Goal: Task Accomplishment & Management: Manage account settings

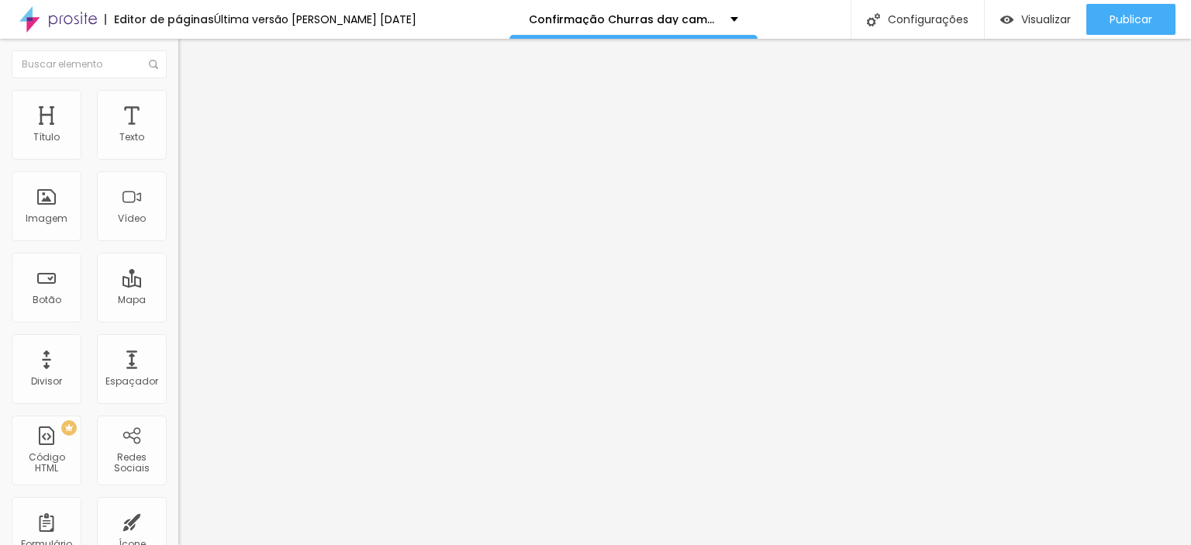
click at [178, 133] on span "Trocar imagem" at bounding box center [220, 126] width 85 height 13
click at [178, 149] on button "button" at bounding box center [189, 141] width 22 height 16
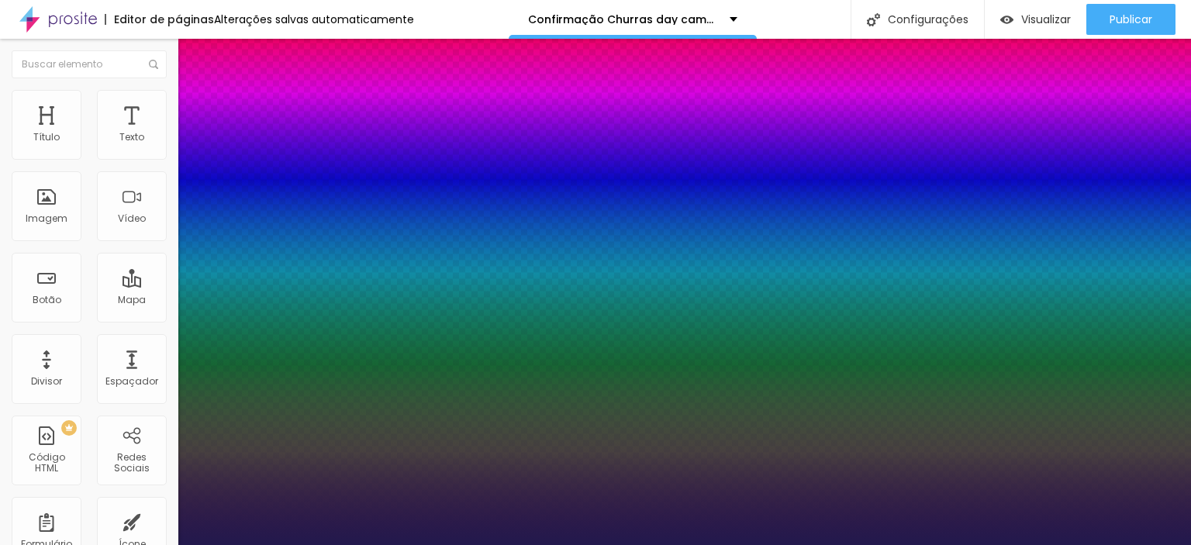
type input "24"
type input "23"
type input "22"
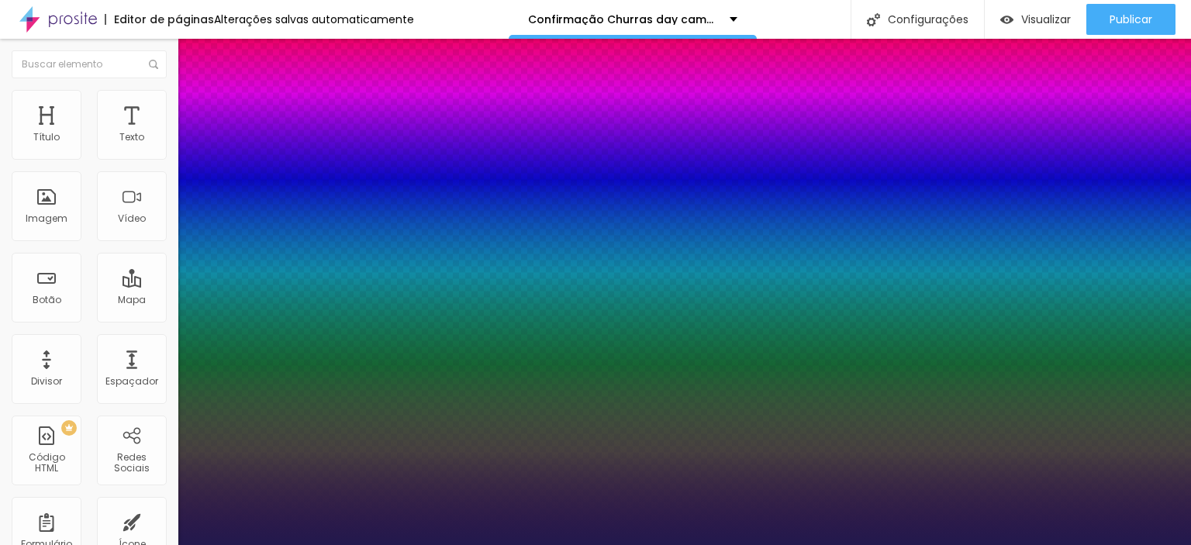
type input "22"
type input "21"
type input "20"
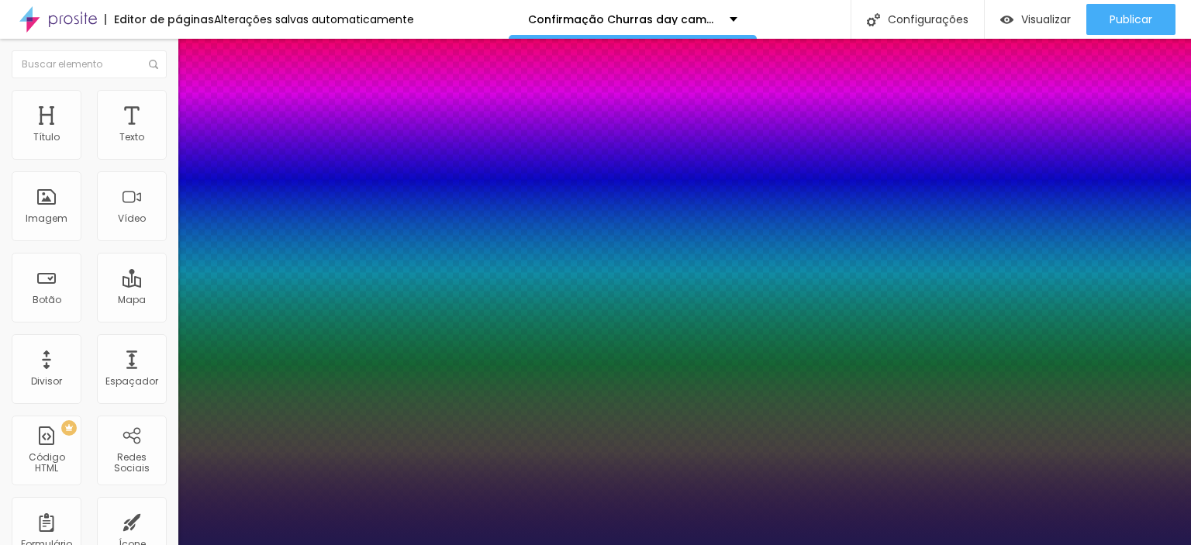
type input "19"
drag, startPoint x: 222, startPoint y: 261, endPoint x: 213, endPoint y: 261, distance: 8.5
type input "19"
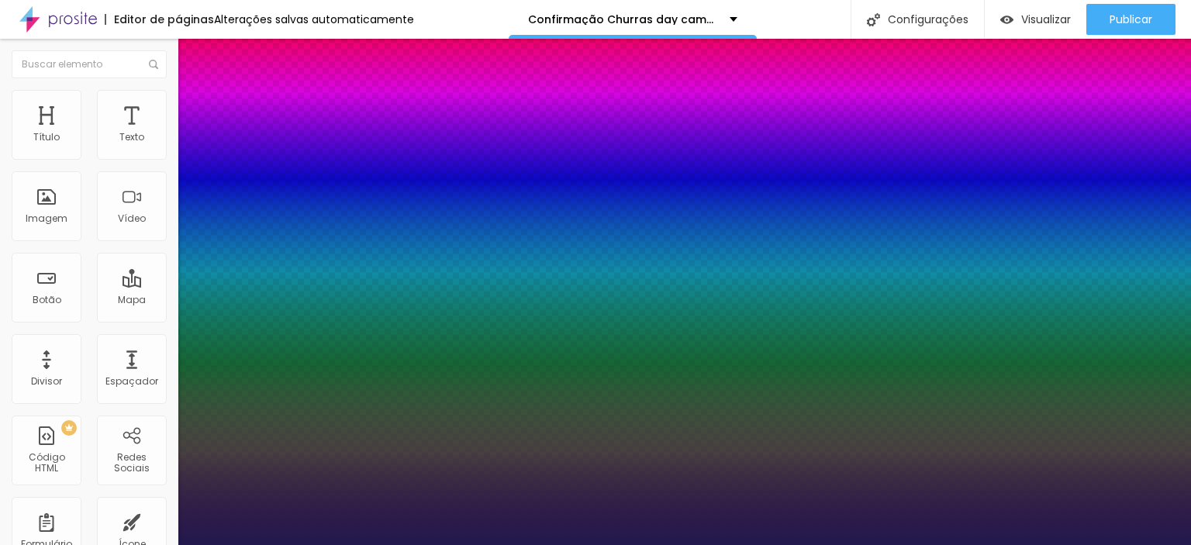
click at [931, 544] on div at bounding box center [595, 545] width 1191 height 0
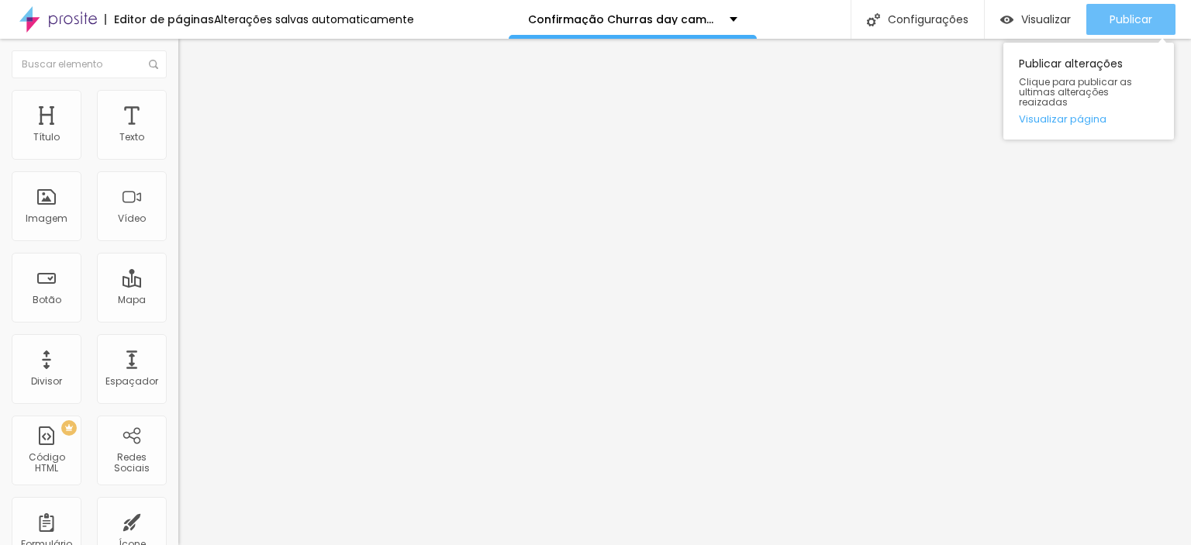
click at [1148, 21] on span "Publicar" at bounding box center [1131, 19] width 43 height 12
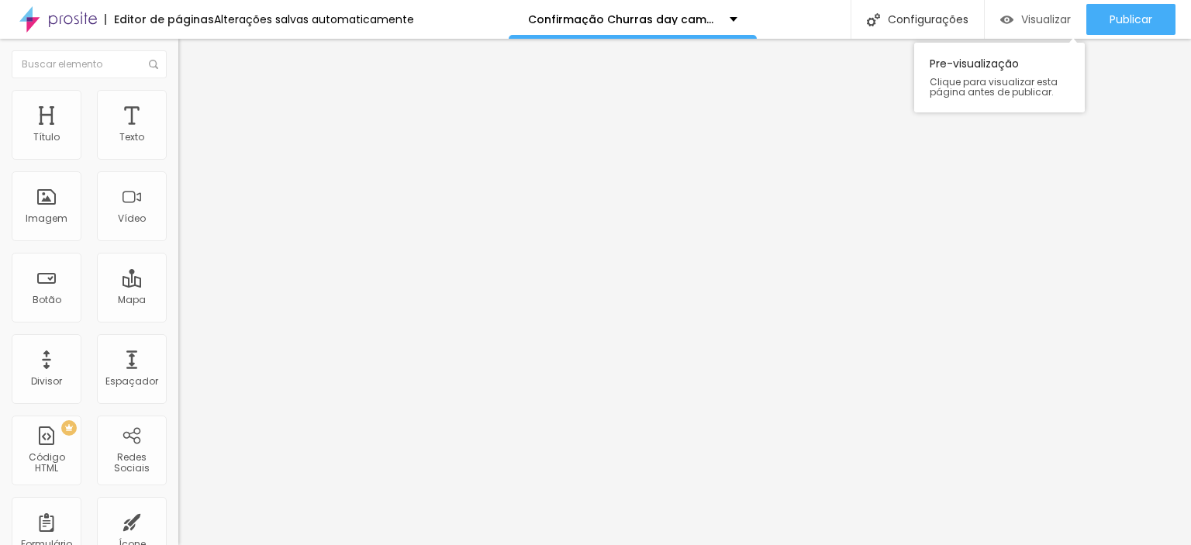
click at [1031, 14] on span "Visualizar" at bounding box center [1046, 19] width 50 height 12
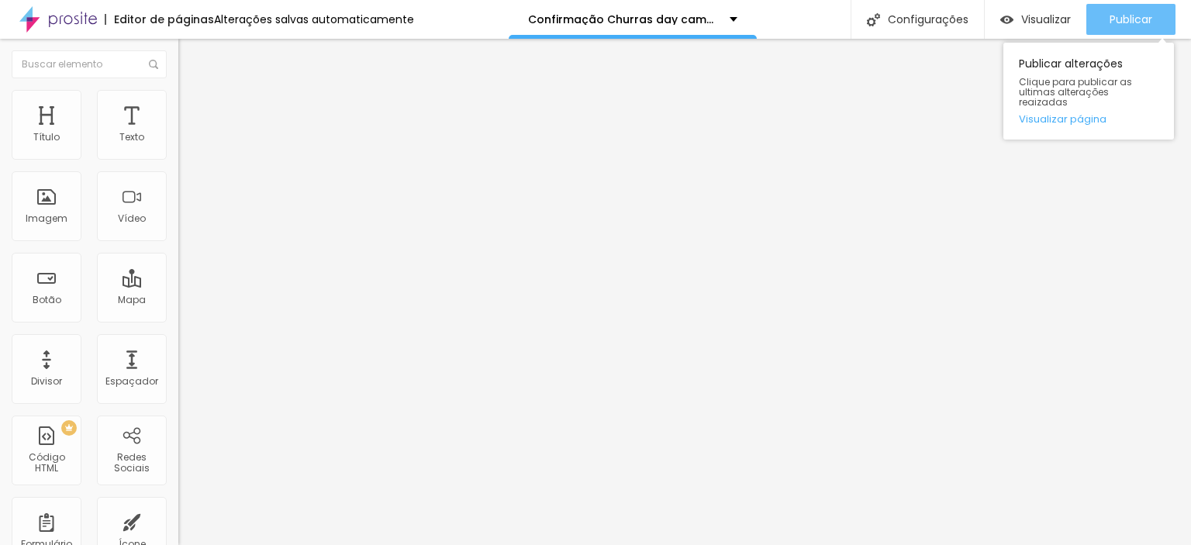
click at [1111, 15] on span "Publicar" at bounding box center [1131, 19] width 43 height 12
click at [1110, 24] on span "Publicar" at bounding box center [1131, 19] width 43 height 12
click at [1132, 13] on span "Publicar" at bounding box center [1131, 19] width 43 height 12
click at [1114, 23] on span "Publicar" at bounding box center [1131, 19] width 43 height 12
click at [1134, 16] on span "Publicar" at bounding box center [1131, 19] width 43 height 12
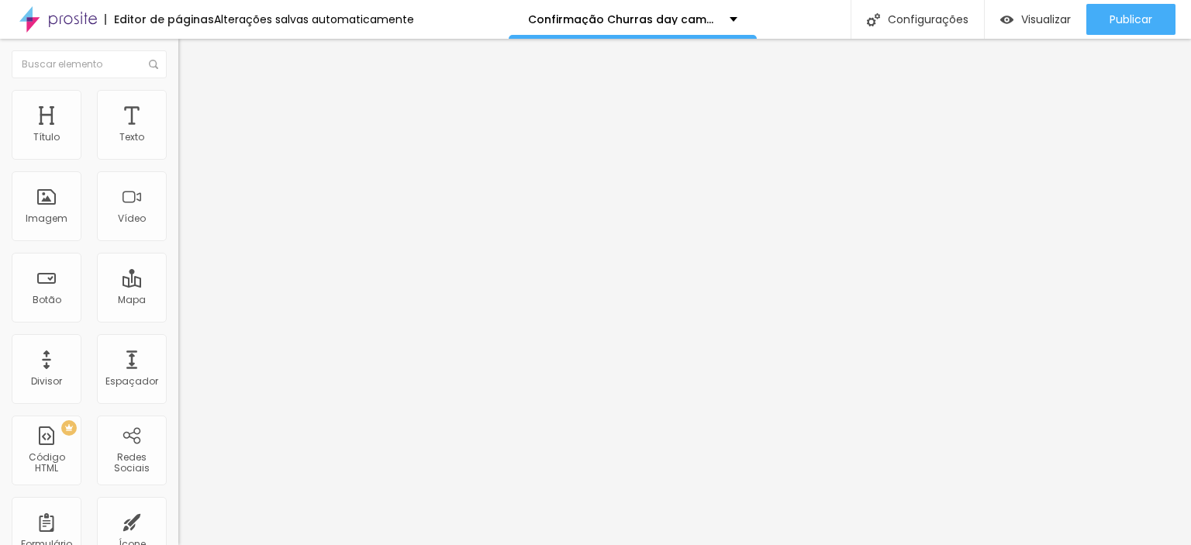
drag, startPoint x: 155, startPoint y: 104, endPoint x: 135, endPoint y: 102, distance: 20.3
click at [178, 104] on ul "Estilo Avançado" at bounding box center [267, 89] width 178 height 31
click at [178, 102] on li "Avançado" at bounding box center [267, 98] width 178 height 16
click at [178, 100] on li "Estilo" at bounding box center [267, 98] width 178 height 16
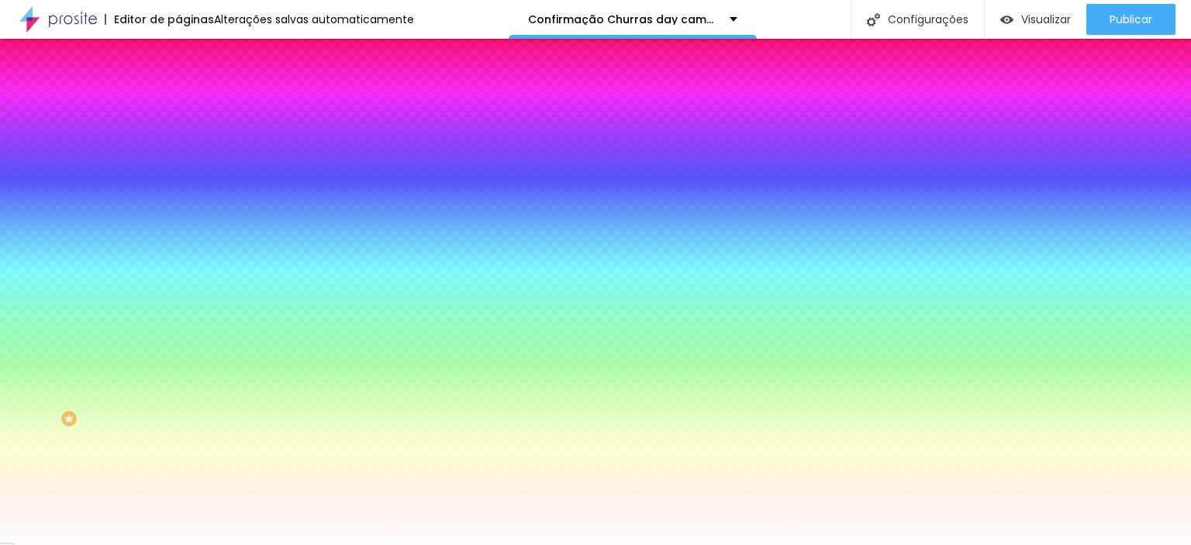
scroll to position [12, 0]
click at [178, 93] on img at bounding box center [185, 100] width 14 height 14
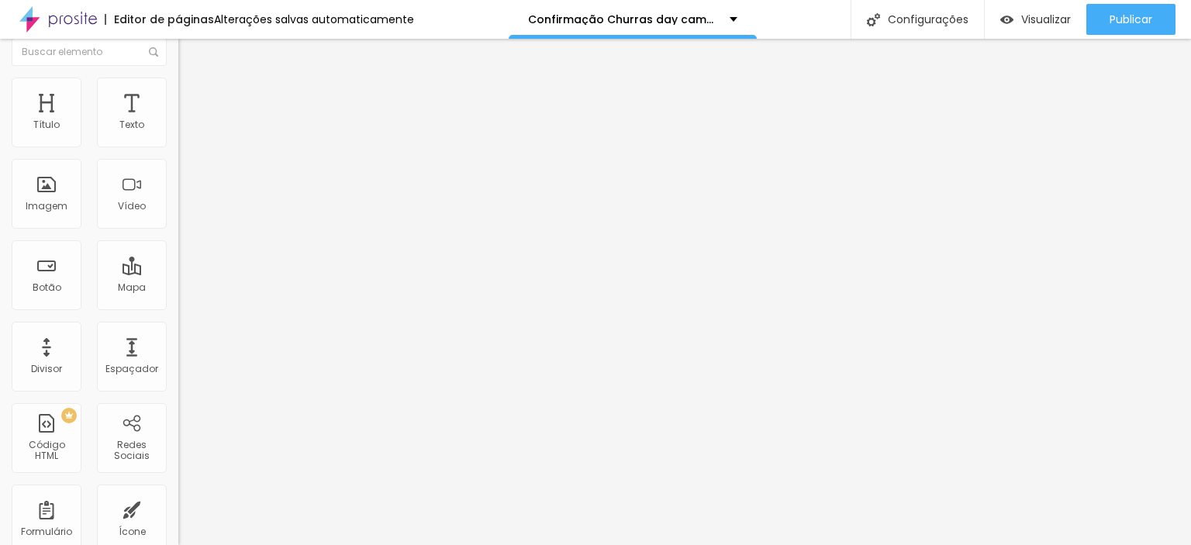
scroll to position [0, 0]
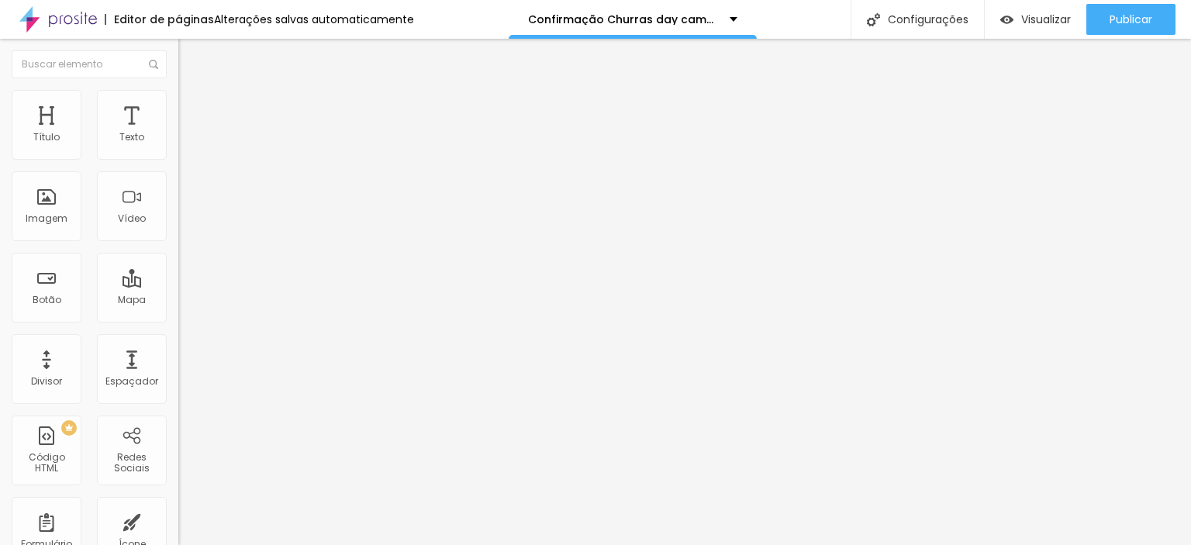
click at [178, 141] on span "Encaixotado" at bounding box center [208, 134] width 60 height 13
click at [178, 165] on span "Completo" at bounding box center [201, 158] width 47 height 13
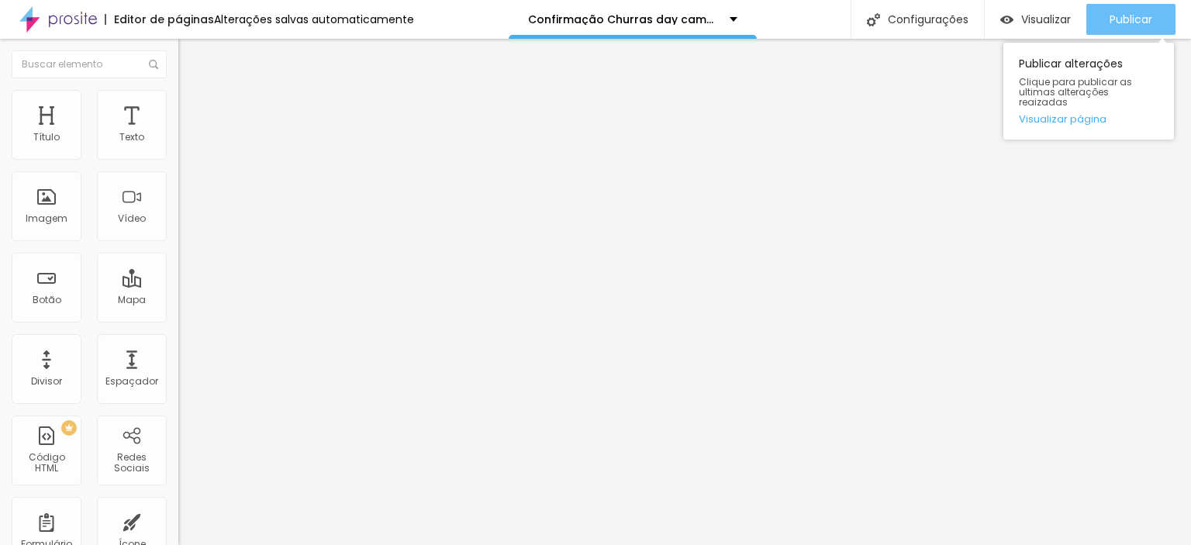
click at [1101, 16] on button "Publicar" at bounding box center [1130, 19] width 89 height 31
click at [1101, 15] on button "Publicar" at bounding box center [1130, 19] width 89 height 31
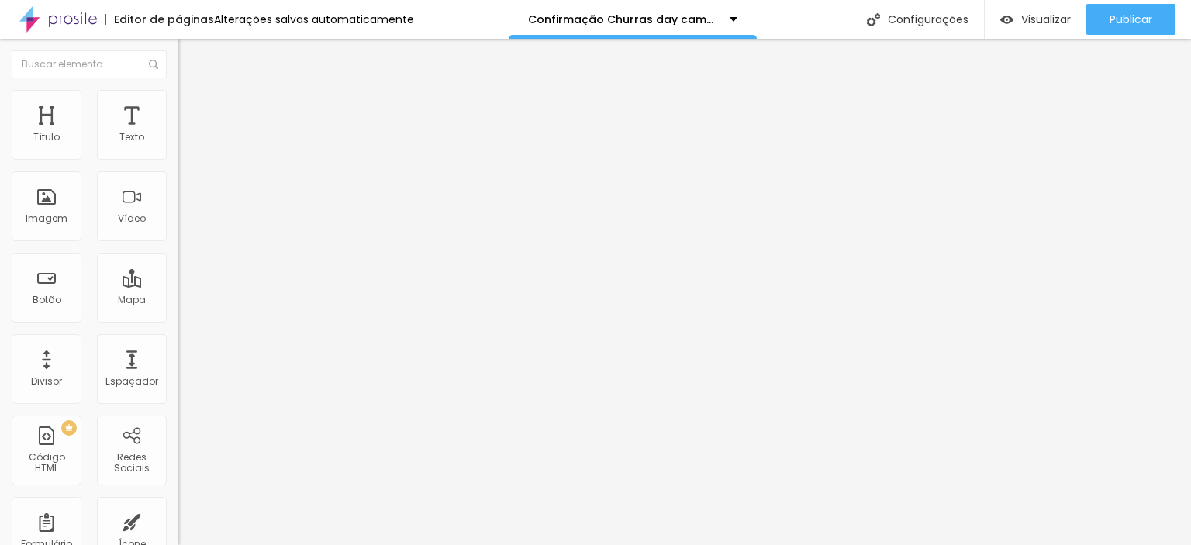
click at [178, 150] on span "Encaixotado" at bounding box center [208, 143] width 60 height 13
click at [192, 104] on span "Estilo" at bounding box center [204, 100] width 24 height 13
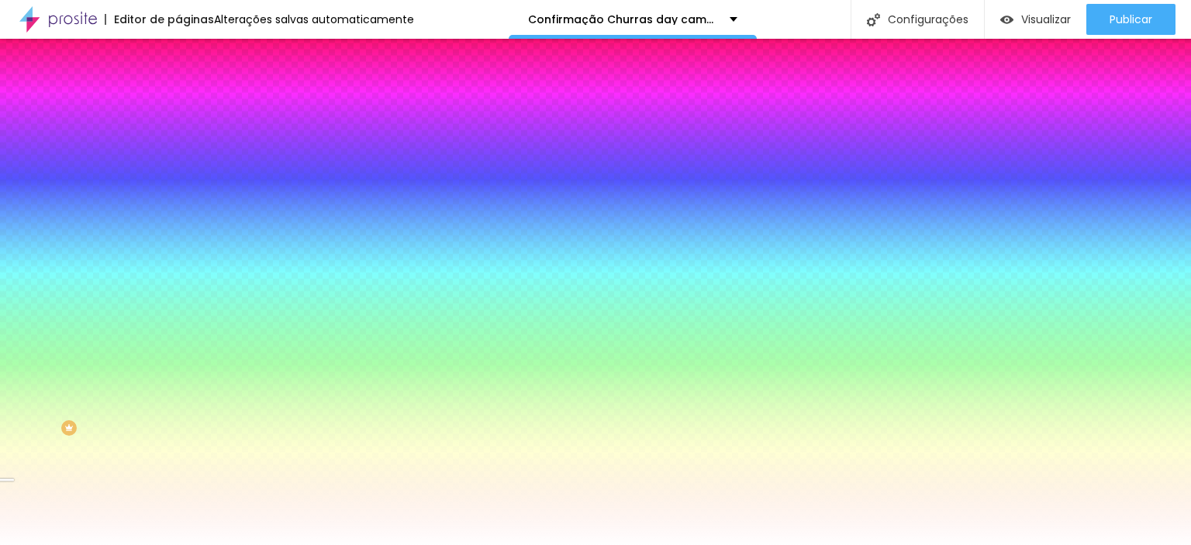
click at [178, 105] on li "Avançado" at bounding box center [267, 113] width 178 height 16
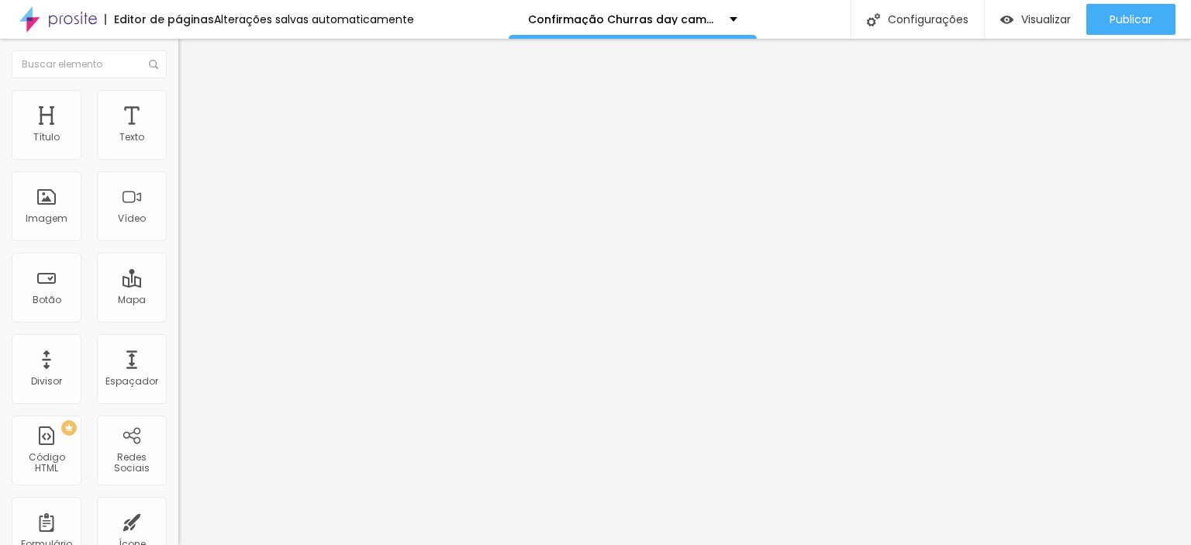
type input "5"
type input "10"
type input "15"
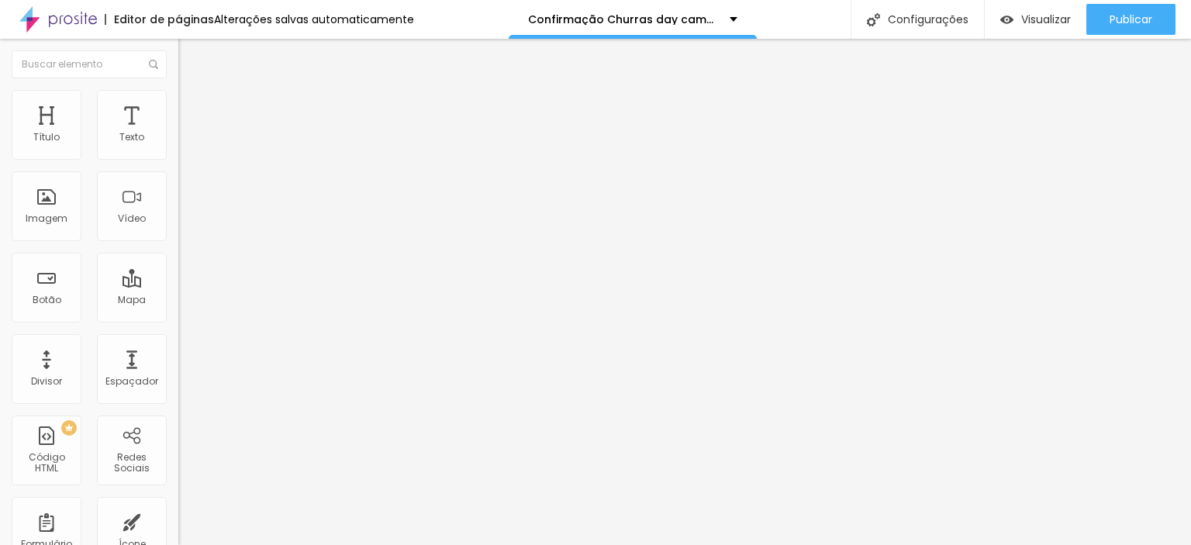
type input "15"
type input "20"
type input "25"
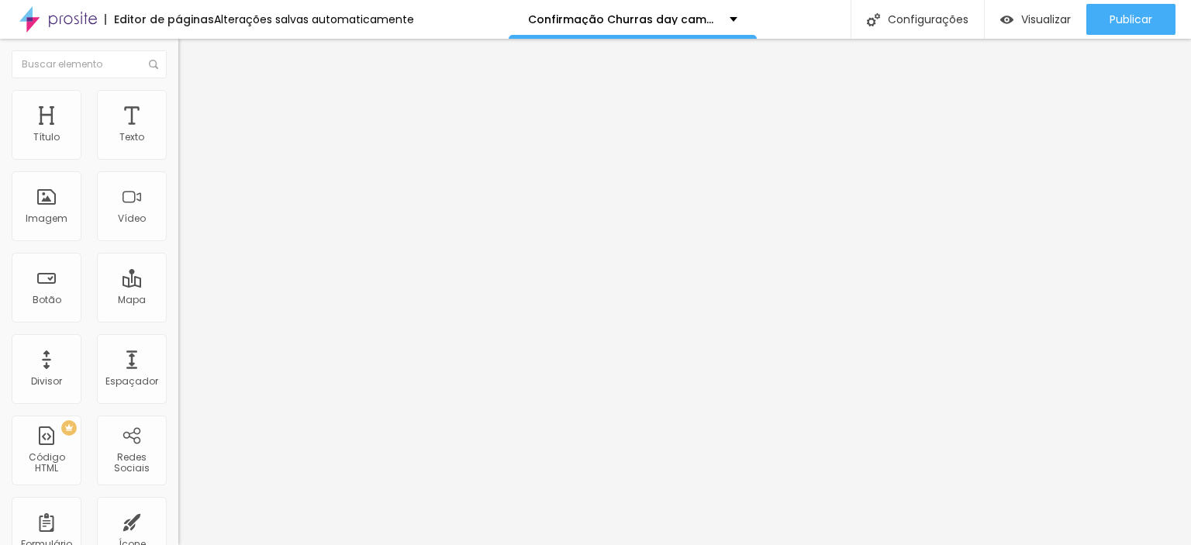
type input "20"
type input "15"
drag, startPoint x: 36, startPoint y: 153, endPoint x: 82, endPoint y: 152, distance: 46.5
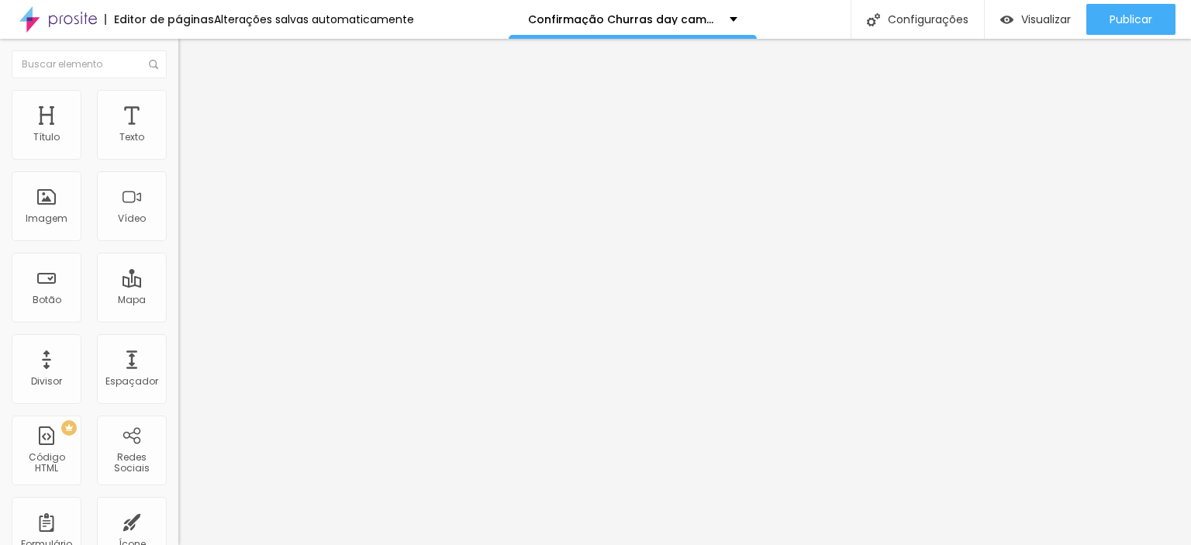
type input "15"
click at [178, 301] on input "range" at bounding box center [228, 307] width 100 height 12
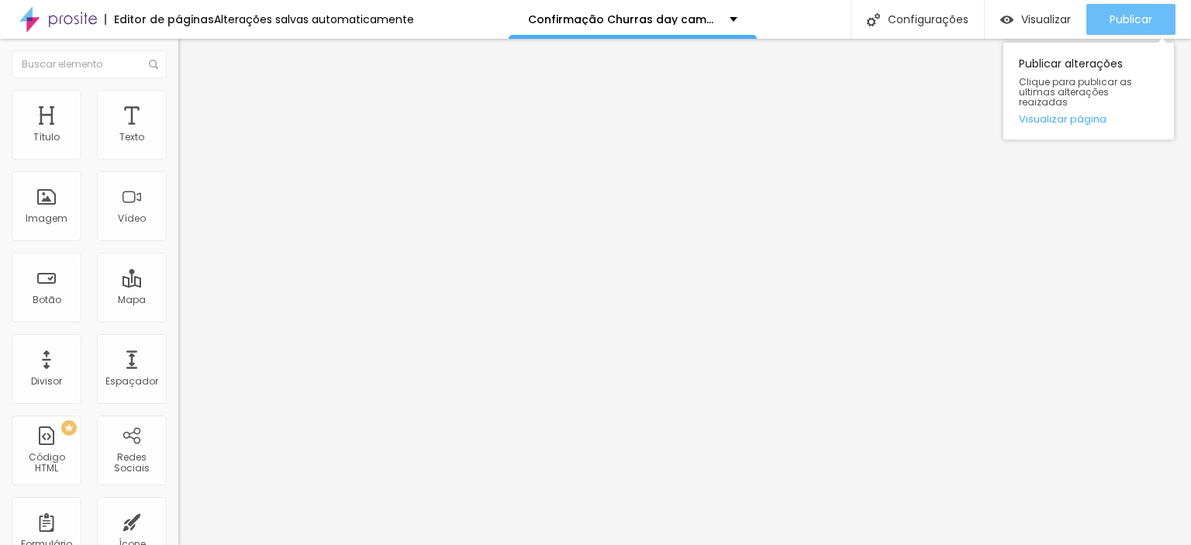
click at [1131, 19] on span "Publicar" at bounding box center [1131, 19] width 43 height 12
click at [1096, 18] on button "Publicar" at bounding box center [1130, 19] width 89 height 31
click at [1124, 21] on span "Publicar" at bounding box center [1131, 19] width 43 height 12
click at [1129, 22] on span "Publicar" at bounding box center [1131, 19] width 43 height 12
click at [1110, 18] on span "Publicar" at bounding box center [1131, 19] width 43 height 12
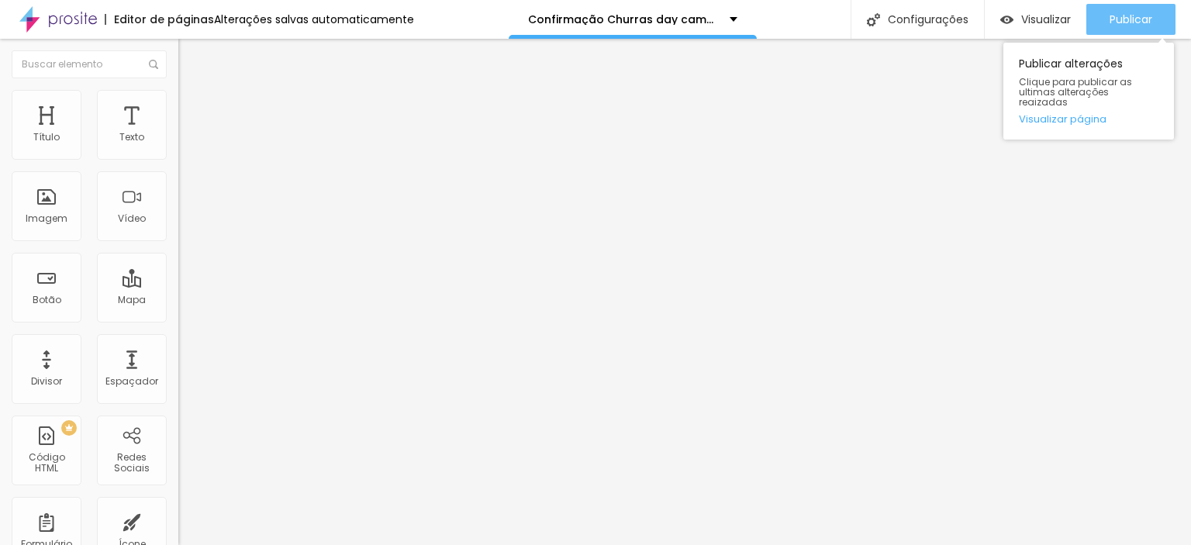
click at [1134, 15] on span "Publicar" at bounding box center [1131, 19] width 43 height 12
click at [1104, 15] on button "Publicar" at bounding box center [1130, 19] width 89 height 31
click at [1136, 24] on span "Publicar" at bounding box center [1131, 19] width 43 height 12
click at [1131, 16] on span "Publicar" at bounding box center [1131, 19] width 43 height 12
click at [1130, 22] on span "Publicar" at bounding box center [1131, 19] width 43 height 12
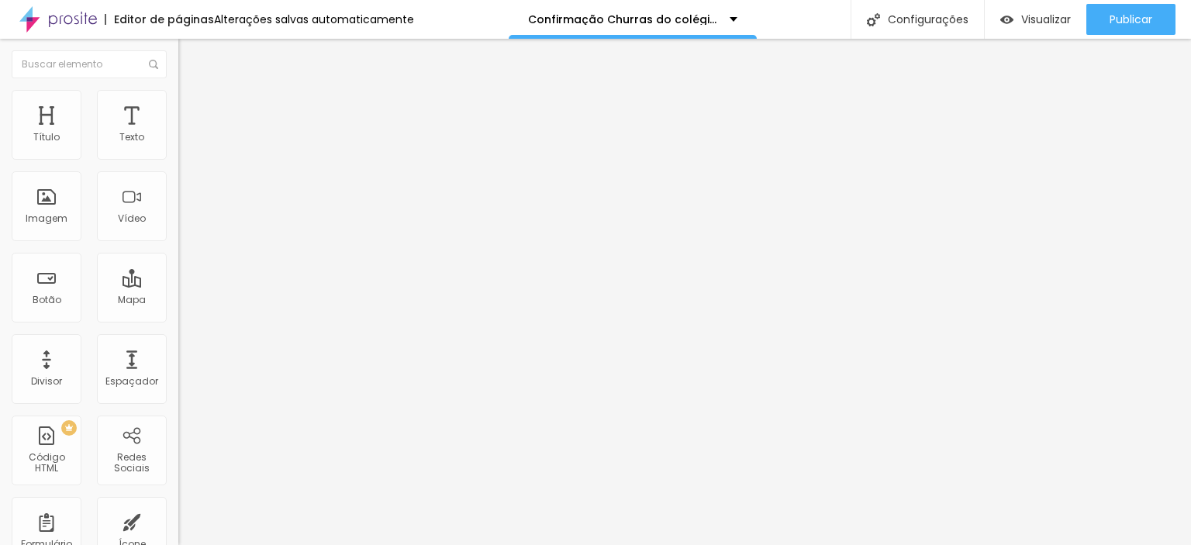
click at [178, 133] on span "Trocar imagem" at bounding box center [220, 126] width 85 height 13
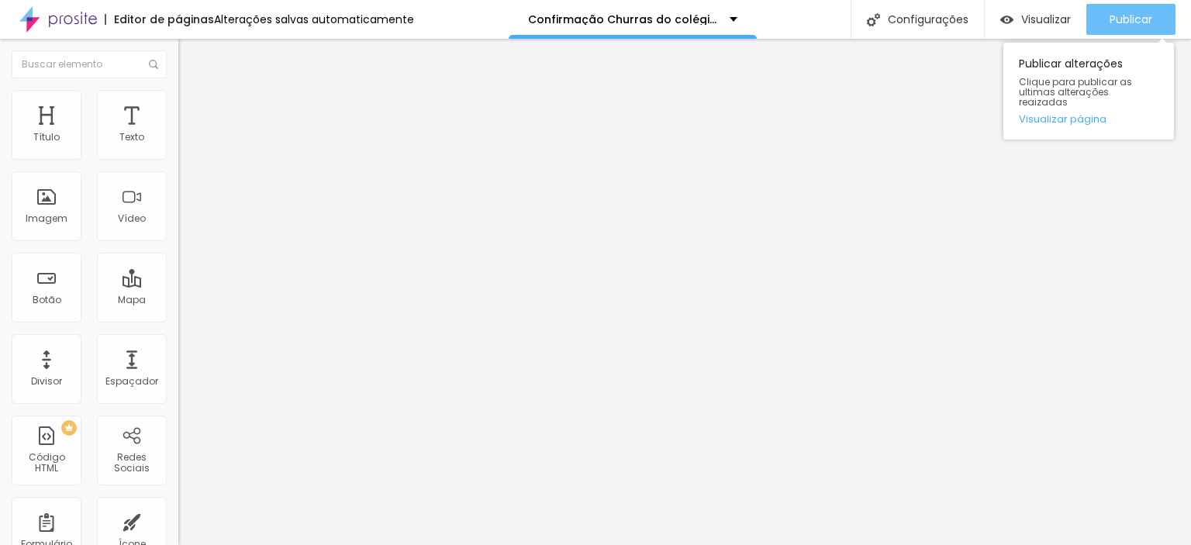
click at [1126, 19] on span "Publicar" at bounding box center [1131, 19] width 43 height 12
click at [1120, 17] on span "Publicar" at bounding box center [1131, 19] width 43 height 12
click at [1114, 16] on span "Publicar" at bounding box center [1131, 19] width 43 height 12
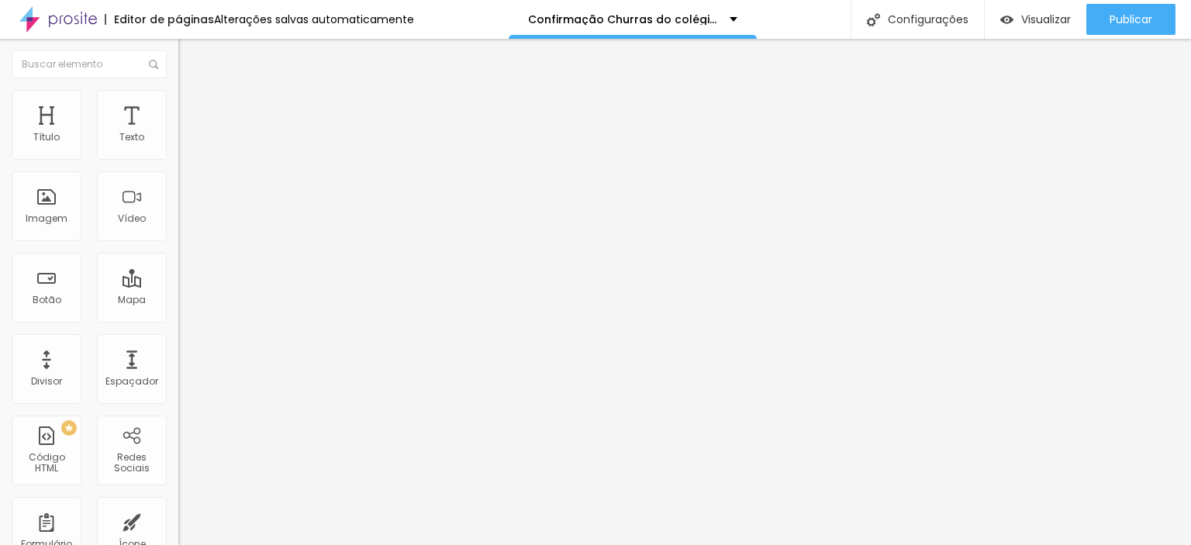
click at [178, 157] on img at bounding box center [182, 161] width 9 height 9
drag, startPoint x: 734, startPoint y: 129, endPoint x: 829, endPoint y: 126, distance: 94.7
type input "Autorização Churras do colegio jd das nações fundamental TURMAS 2025"
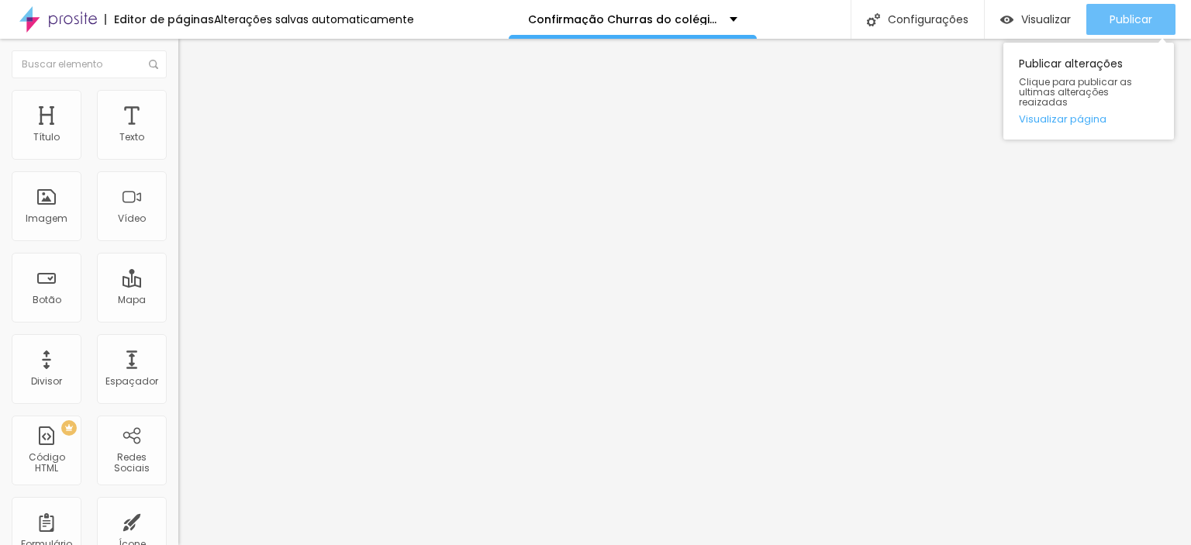
click at [1124, 13] on span "Publicar" at bounding box center [1131, 19] width 43 height 12
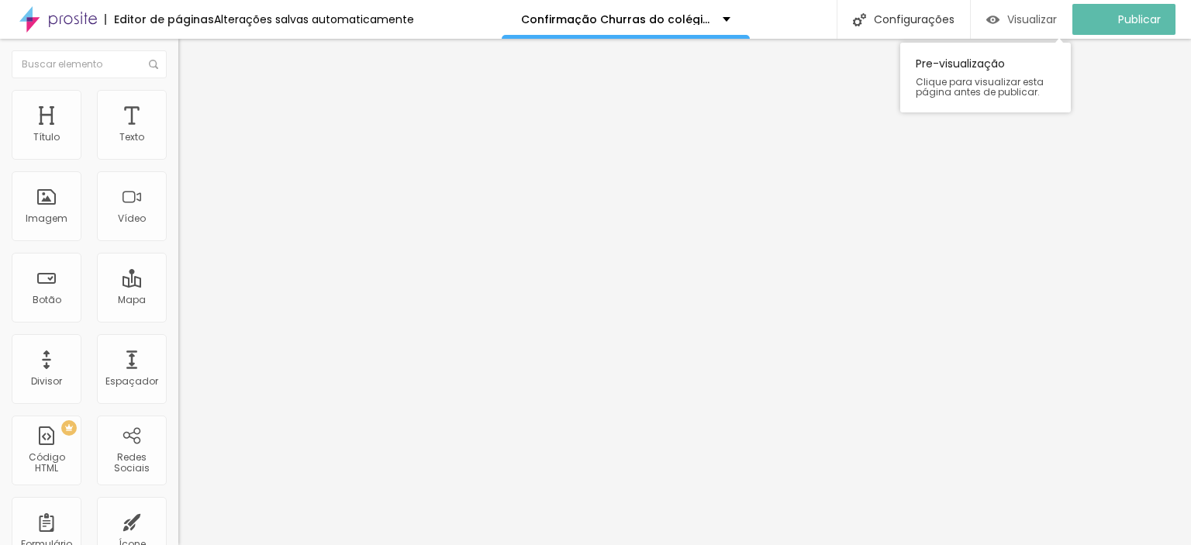
click at [1017, 13] on div "Visualizar" at bounding box center [1021, 19] width 71 height 13
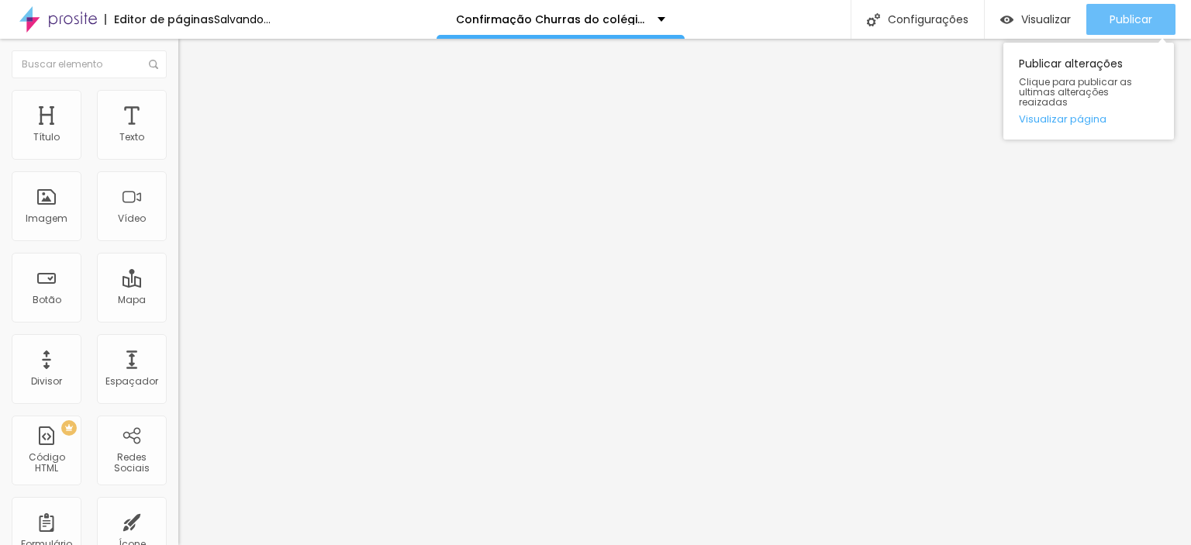
click at [1135, 9] on div "Publicar" at bounding box center [1131, 19] width 43 height 31
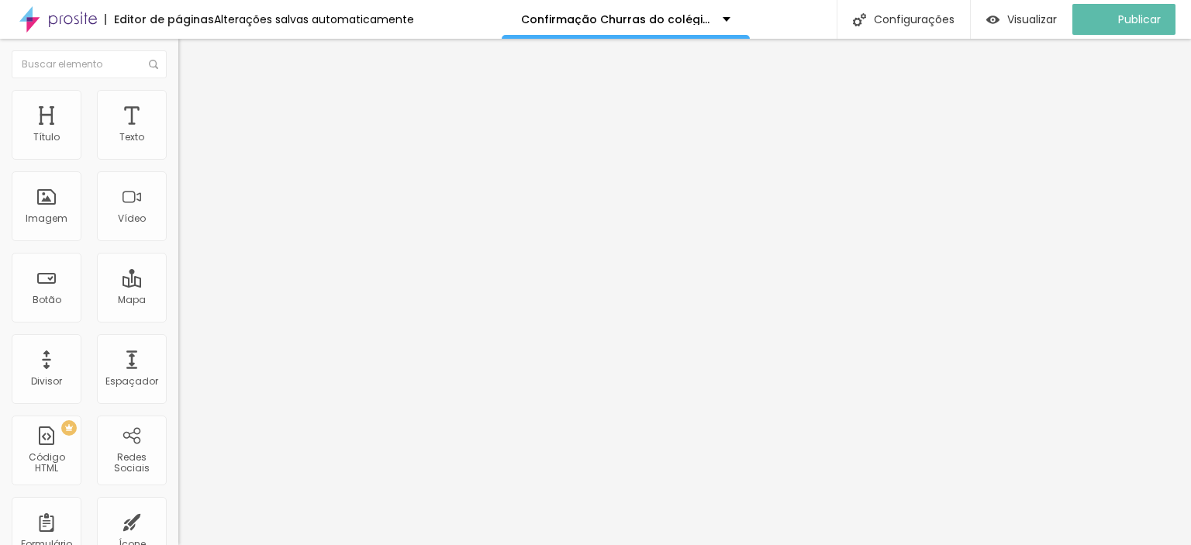
click at [178, 157] on img at bounding box center [182, 161] width 9 height 9
type input "Autorização Churras do colegio jd das nações medio TURMAS 2025"
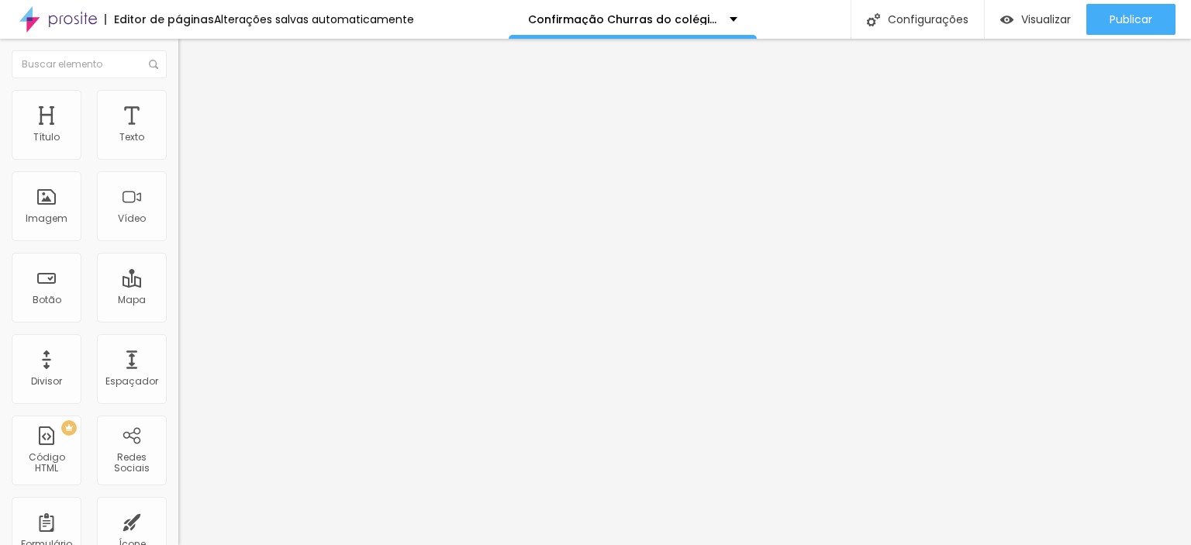
click at [178, 133] on span "Trocar imagem" at bounding box center [220, 126] width 85 height 13
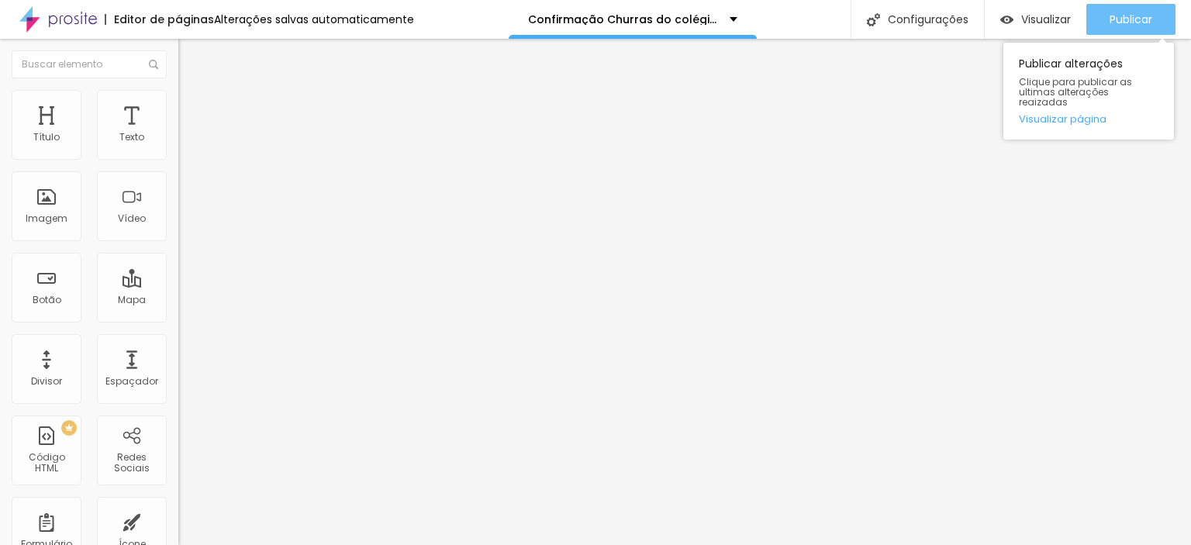
click at [1124, 16] on span "Publicar" at bounding box center [1131, 19] width 43 height 12
click at [1120, 13] on span "Publicar" at bounding box center [1131, 19] width 43 height 12
click at [1142, 15] on span "Publicar" at bounding box center [1131, 19] width 43 height 12
click at [1099, 12] on button "Publicar" at bounding box center [1130, 19] width 89 height 31
click at [1127, 19] on span "Publicar" at bounding box center [1131, 19] width 43 height 12
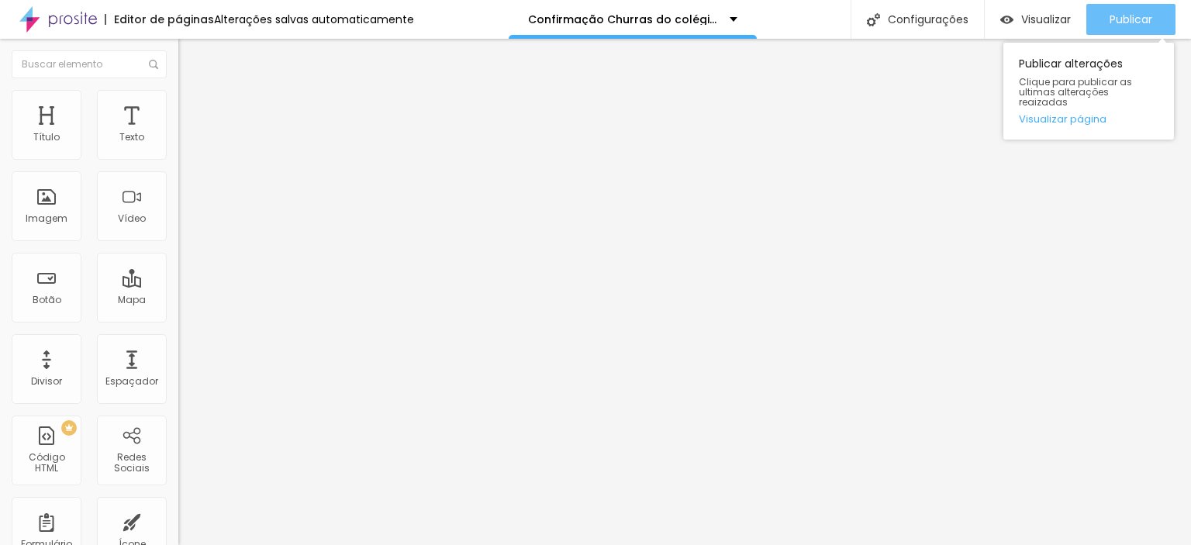
click at [1117, 19] on span "Publicar" at bounding box center [1131, 19] width 43 height 12
click at [1133, 19] on span "Publicar" at bounding box center [1131, 19] width 43 height 12
click at [1143, 16] on span "Publicar" at bounding box center [1131, 19] width 43 height 12
